Goal: Communication & Community: Answer question/provide support

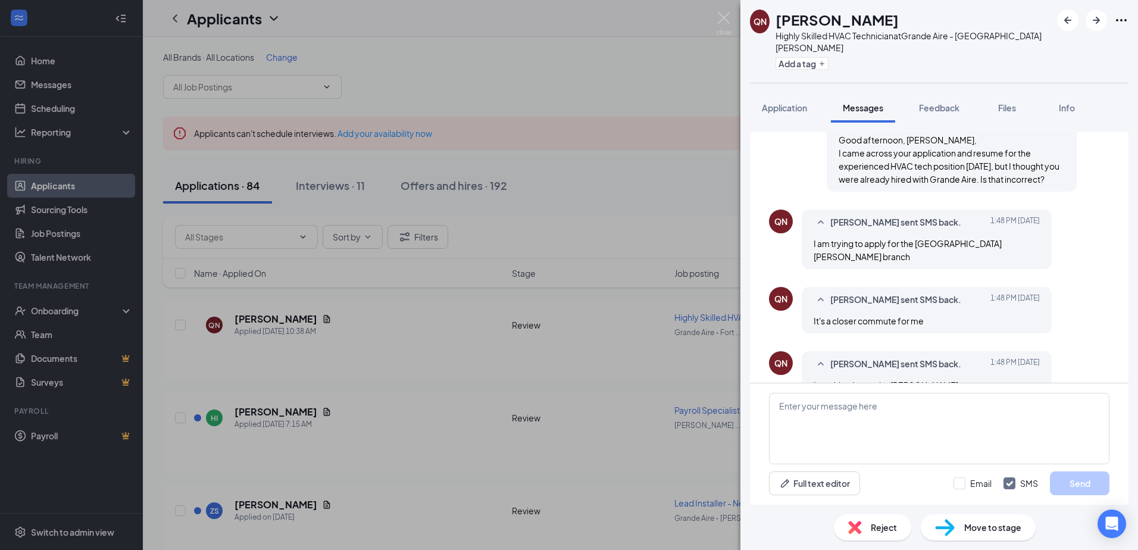
scroll to position [227, 0]
click at [829, 413] on textarea at bounding box center [939, 428] width 341 height 71
type textarea "Q"
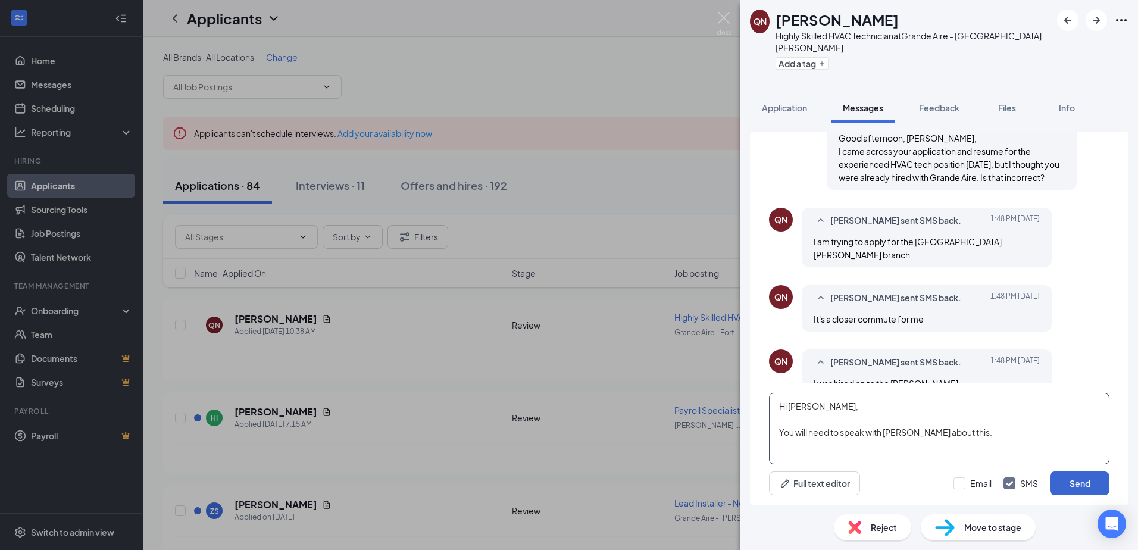
type textarea "Hi [PERSON_NAME], You will need to speak with [PERSON_NAME] about this."
click at [1078, 483] on button "Send" at bounding box center [1080, 484] width 60 height 24
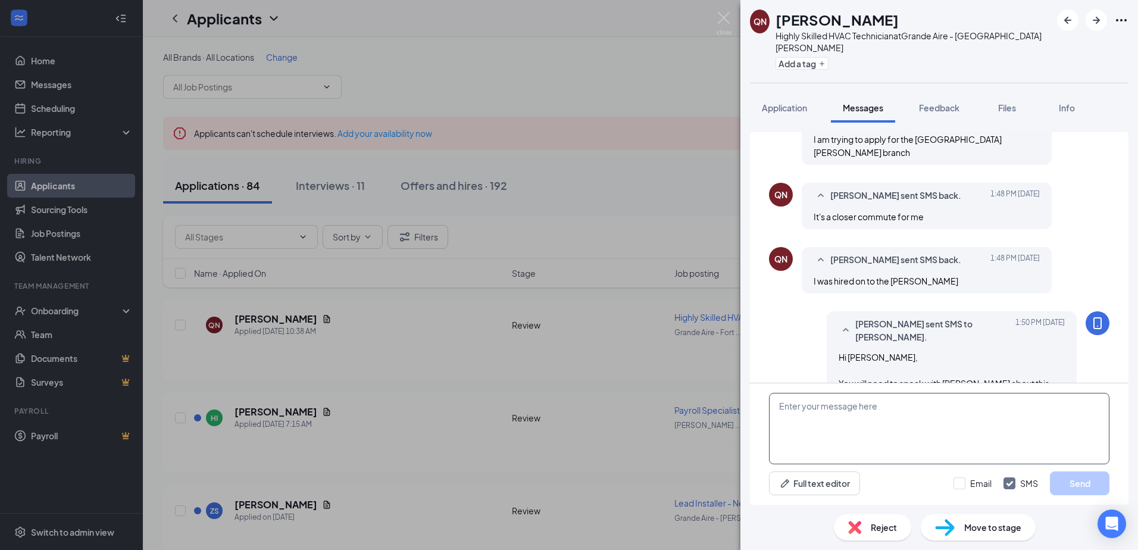
click at [847, 407] on textarea at bounding box center [939, 428] width 341 height 71
type textarea "Here is his number 941-662-1930"
click at [1084, 482] on button "Send" at bounding box center [1080, 484] width 60 height 24
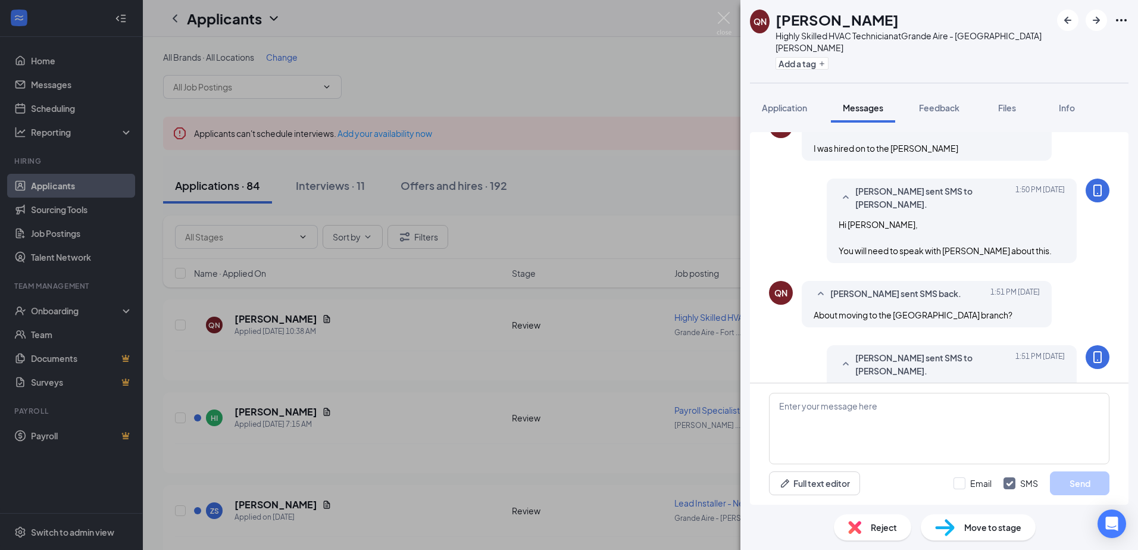
scroll to position [470, 0]
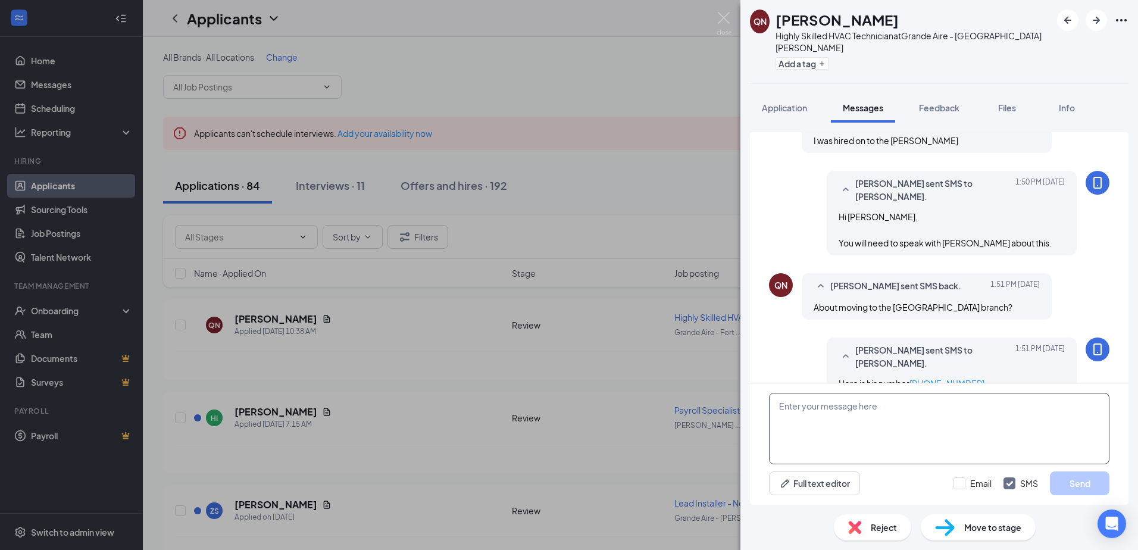
click at [838, 410] on textarea at bounding box center [939, 428] width 341 height 71
type textarea "Yes."
click at [1086, 481] on button "Send" at bounding box center [1080, 484] width 60 height 24
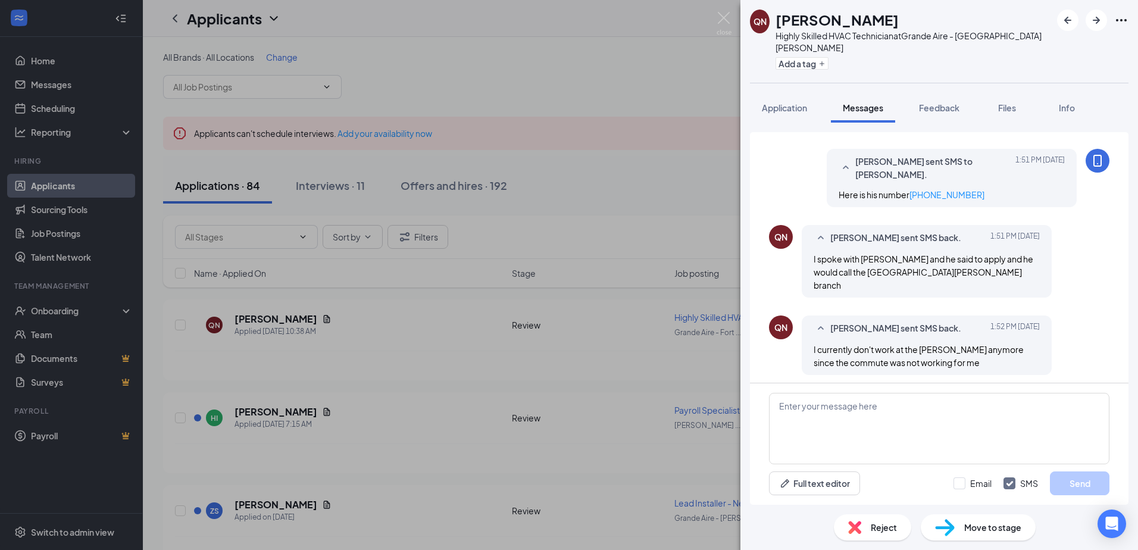
scroll to position [701, 0]
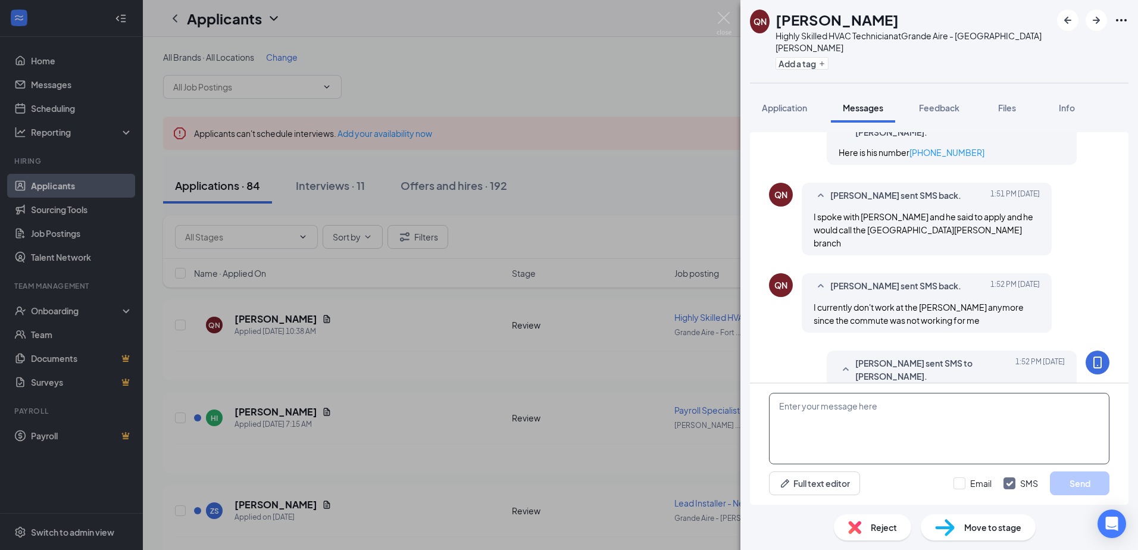
click at [798, 409] on textarea at bounding box center [939, 428] width 341 height 71
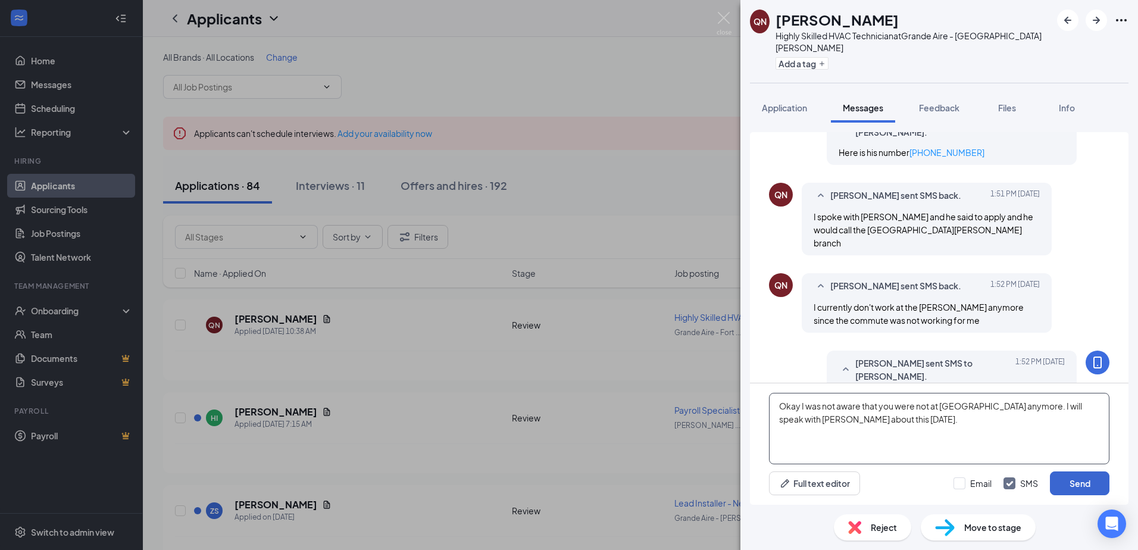
type textarea "Okay I was not aware that you were not at [GEOGRAPHIC_DATA] anymore. I will spe…"
click at [1074, 482] on button "Send" at bounding box center [1080, 484] width 60 height 24
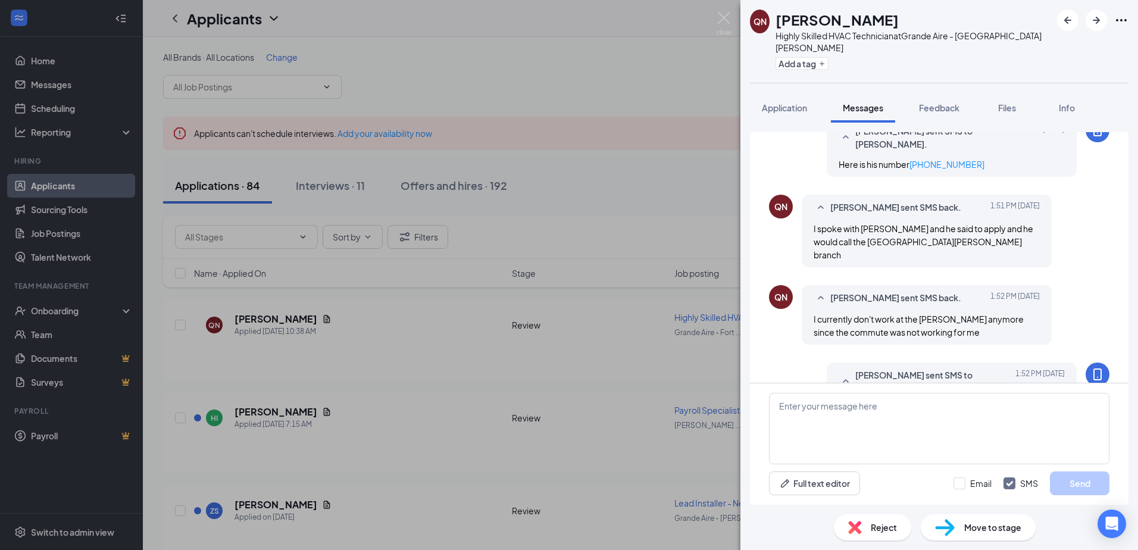
scroll to position [790, 0]
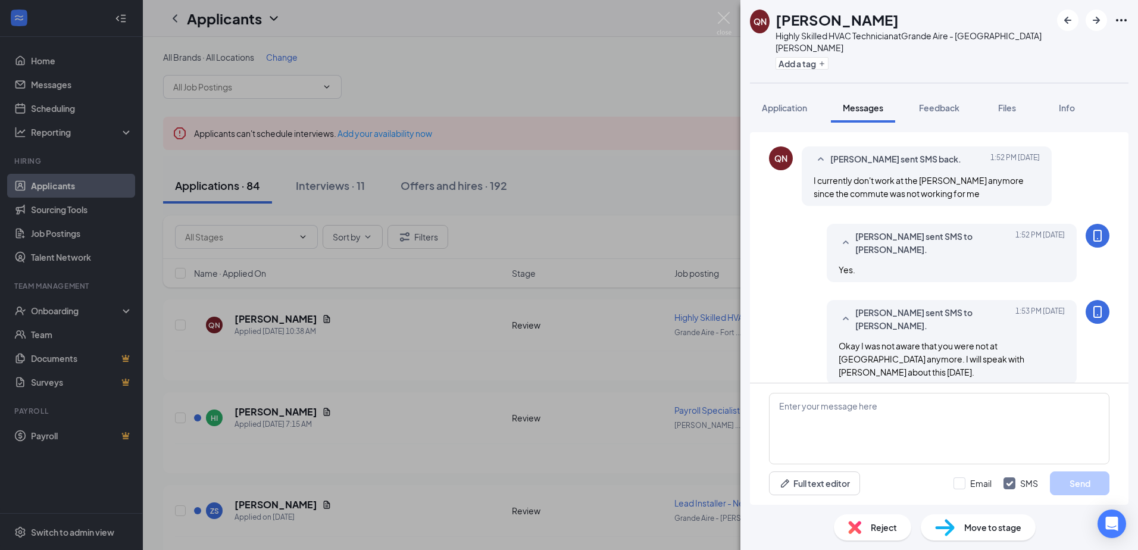
scroll to position [558, 0]
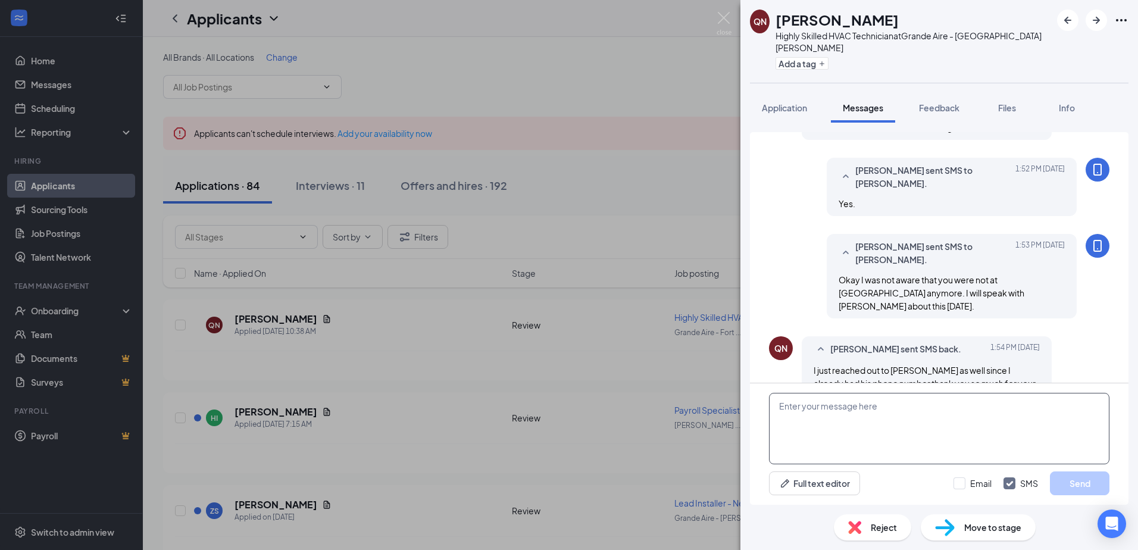
click at [816, 406] on textarea at bounding box center [939, 428] width 341 height 71
type textarea "Yes I will."
click at [908, 485] on button "Send" at bounding box center [1080, 484] width 60 height 24
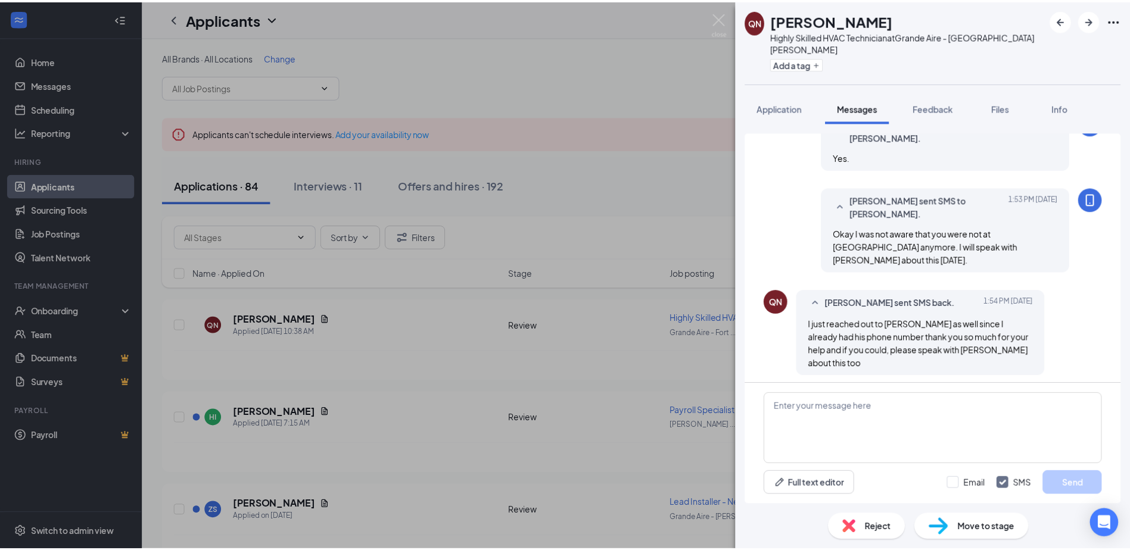
scroll to position [634, 0]
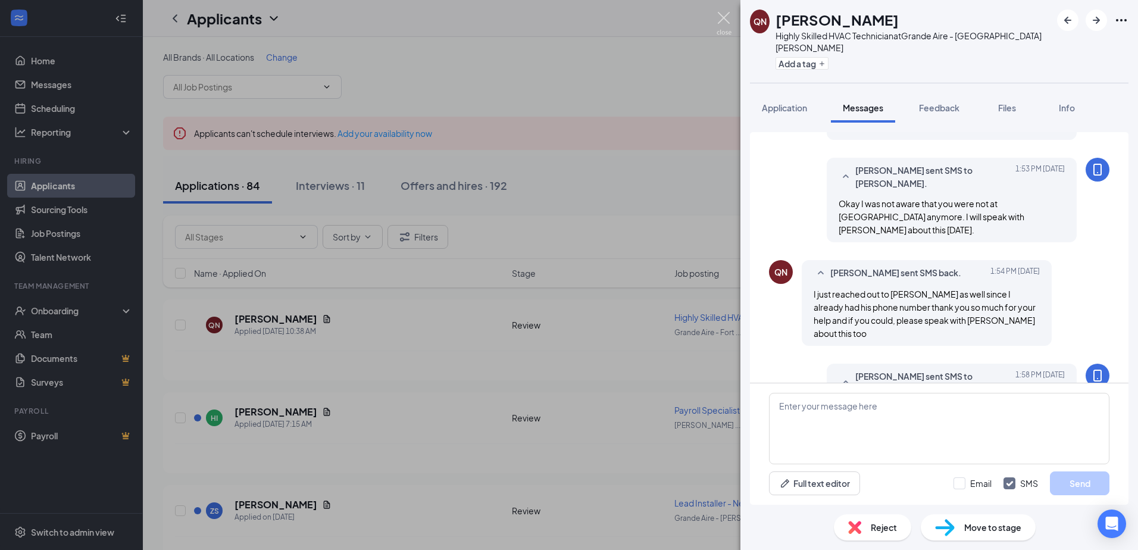
click at [731, 18] on img at bounding box center [724, 23] width 15 height 23
